Goal: Navigation & Orientation: Understand site structure

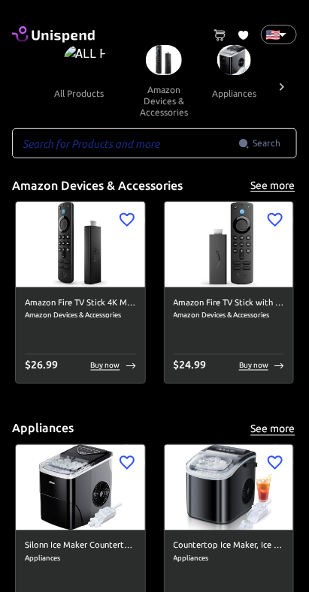
click at [275, 91] on icon at bounding box center [281, 87] width 15 height 15
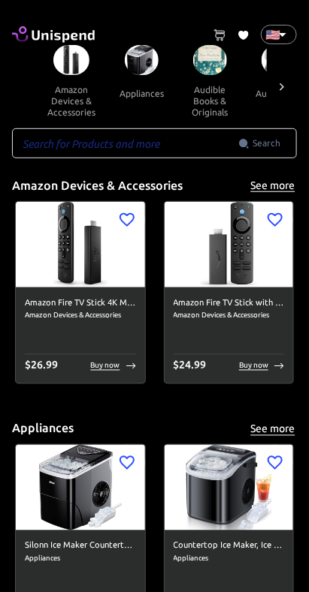
scroll to position [0, 224]
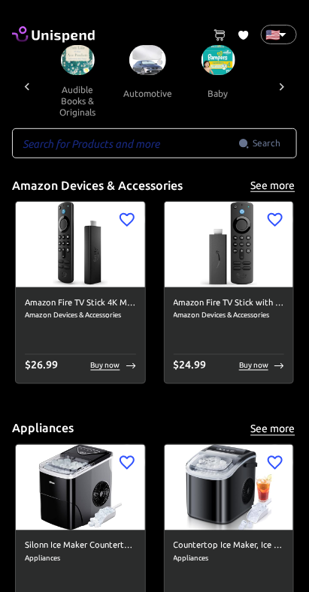
click at [279, 92] on icon at bounding box center [281, 87] width 15 height 15
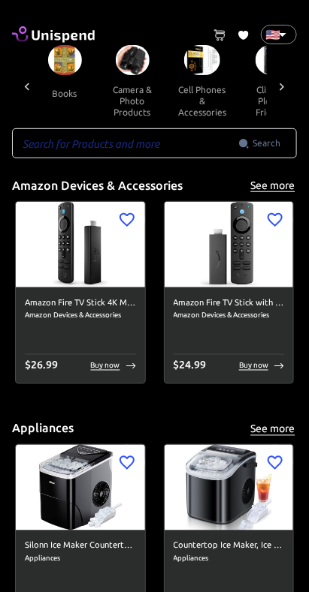
scroll to position [0, 449]
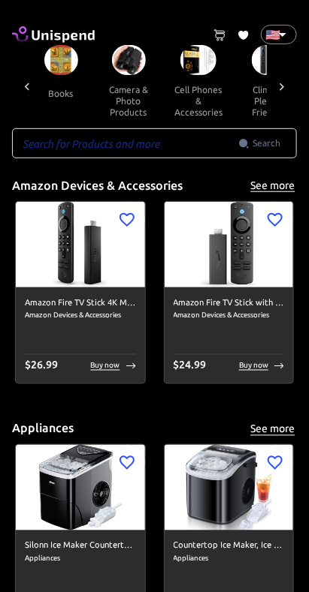
click at [288, 88] on icon at bounding box center [281, 87] width 15 height 15
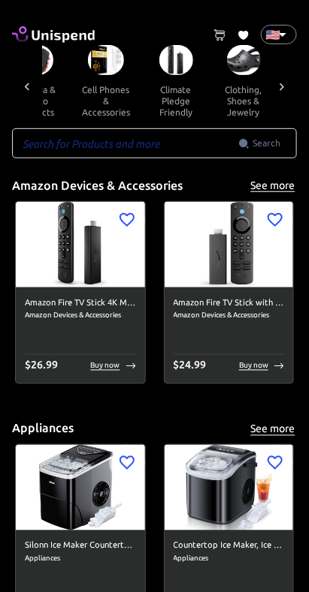
scroll to position [0, 673]
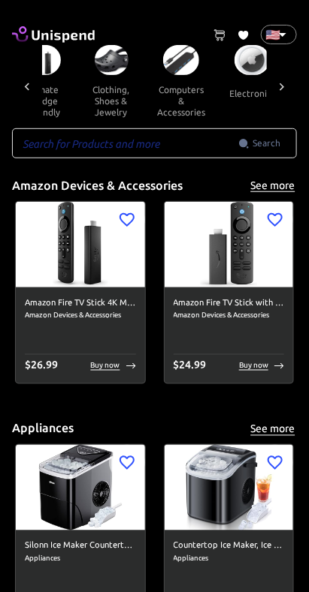
click at [285, 89] on icon at bounding box center [281, 87] width 15 height 15
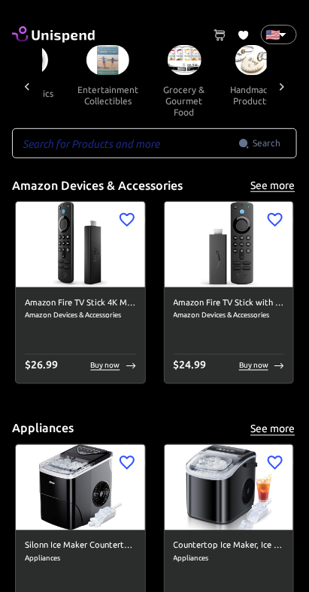
scroll to position [0, 898]
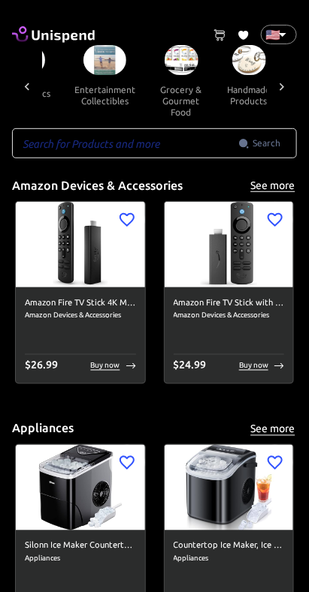
click at [283, 86] on icon at bounding box center [281, 87] width 5 height 8
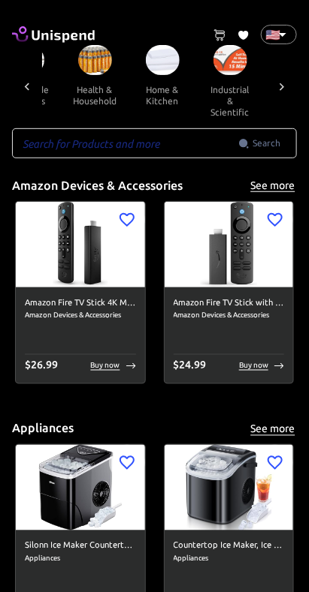
scroll to position [0, 1122]
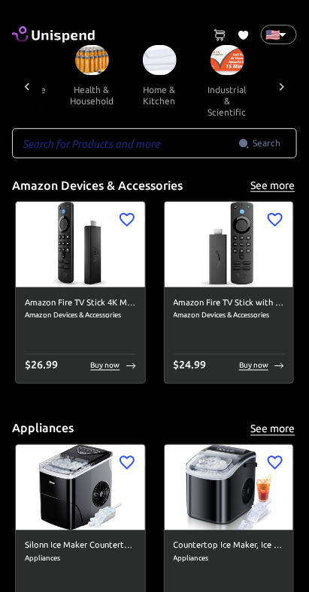
click at [290, 87] on div at bounding box center [282, 86] width 30 height 83
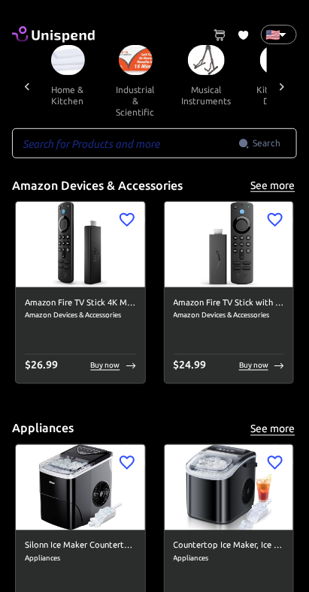
scroll to position [0, 1347]
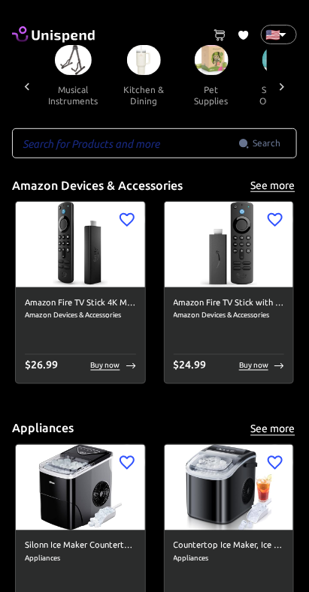
click at [288, 86] on icon at bounding box center [281, 87] width 15 height 15
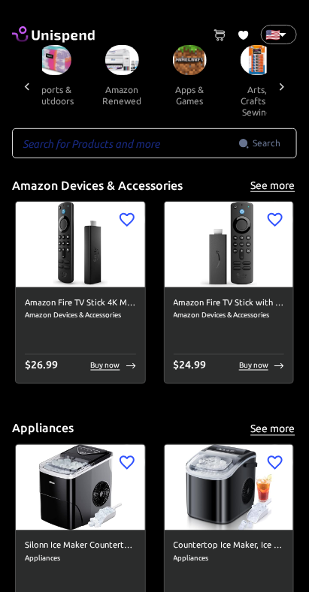
scroll to position [0, 1571]
click at [291, 87] on div at bounding box center [282, 86] width 30 height 83
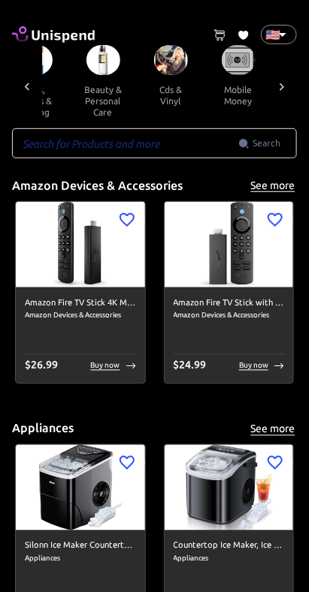
scroll to position [0, 1796]
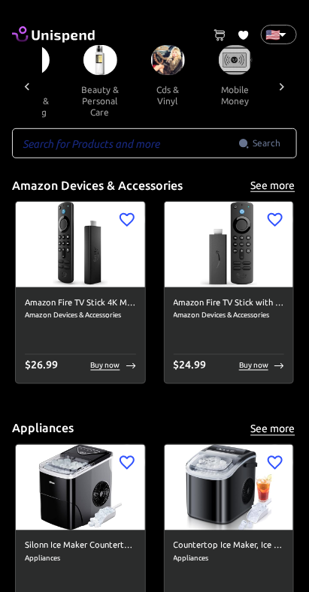
click at [294, 85] on div at bounding box center [282, 86] width 30 height 83
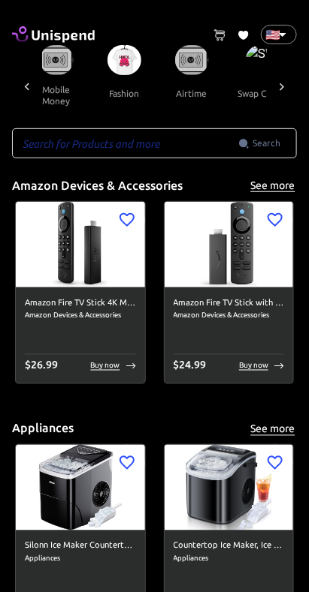
scroll to position [0, 2009]
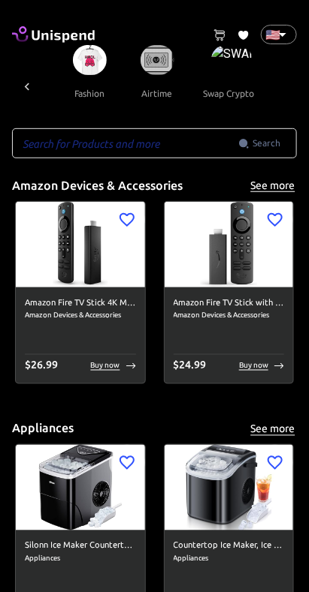
click at [293, 81] on div "all products amazon devices & accessories appliances audible books & originals …" at bounding box center [154, 86] width 285 height 83
click at [293, 79] on div "all products amazon devices & accessories appliances audible books & originals …" at bounding box center [154, 86] width 285 height 83
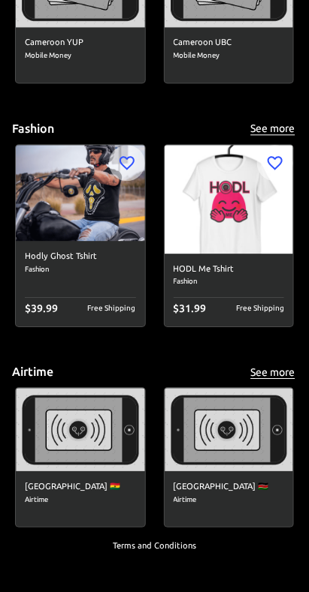
scroll to position [6858, 0]
